Goal: Task Accomplishment & Management: Complete application form

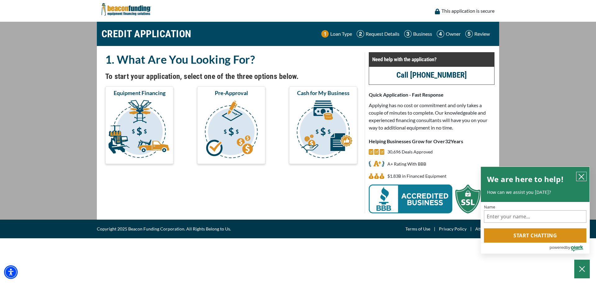
drag, startPoint x: 585, startPoint y: 175, endPoint x: 568, endPoint y: 173, distance: 16.3
click at [585, 174] on icon "close chatbox" at bounding box center [582, 177] width 6 height 6
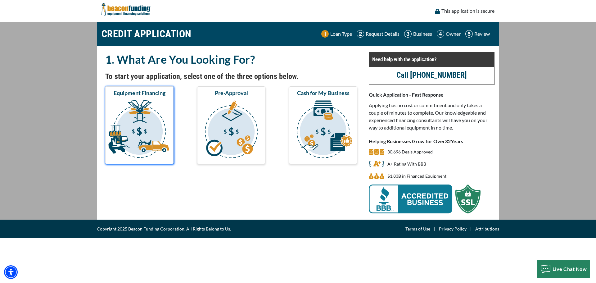
click at [140, 135] on img "submit" at bounding box center [140, 130] width 66 height 62
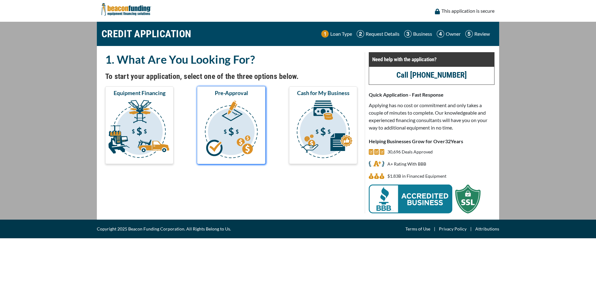
click at [230, 133] on img "submit" at bounding box center [232, 130] width 66 height 62
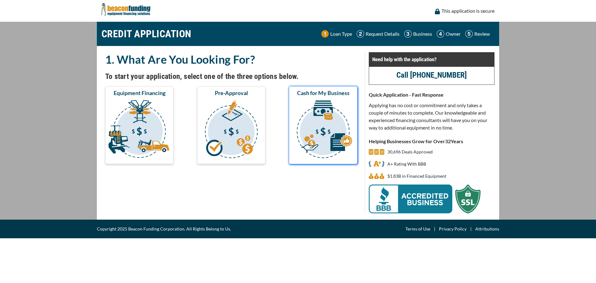
click at [322, 116] on img "submit" at bounding box center [323, 130] width 66 height 62
